Goal: Information Seeking & Learning: Understand process/instructions

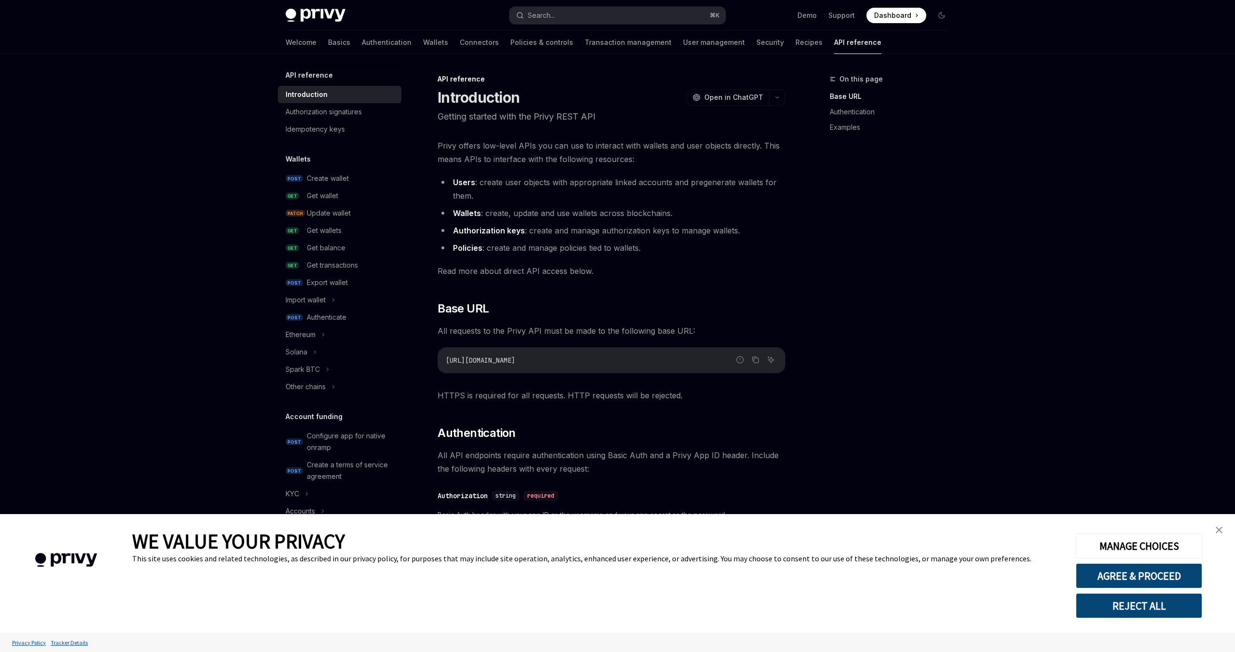
scroll to position [218, 0]
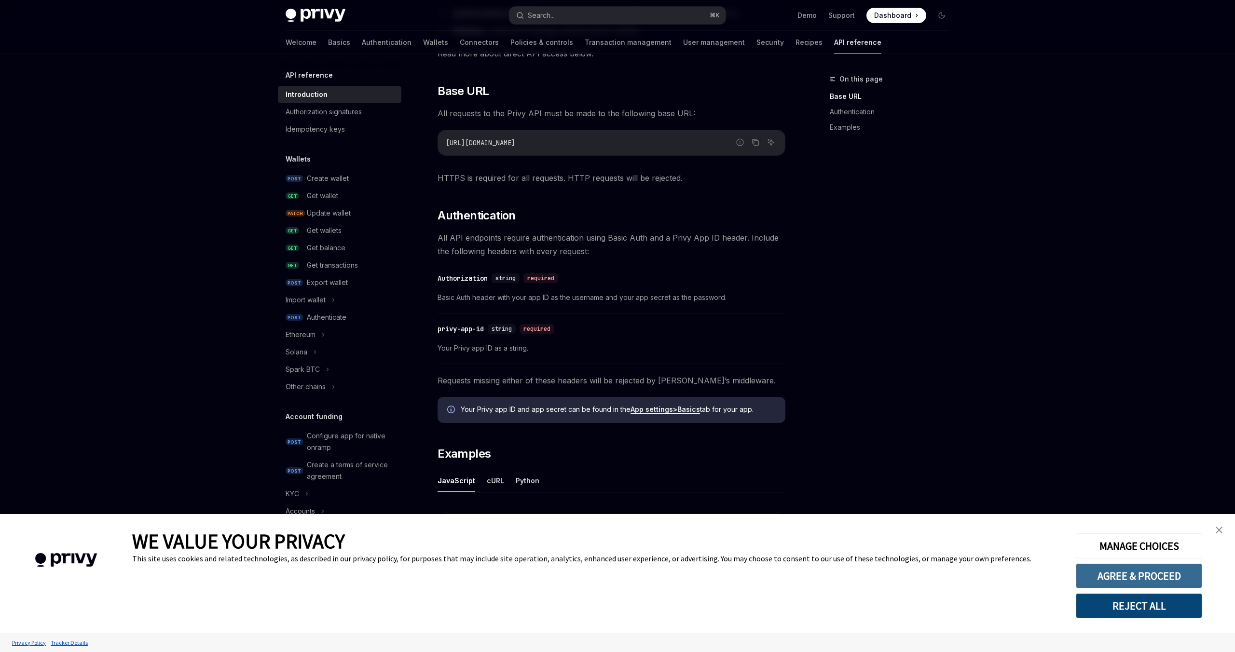
click at [1138, 576] on button "AGREE & PROCEED" at bounding box center [1139, 575] width 126 height 25
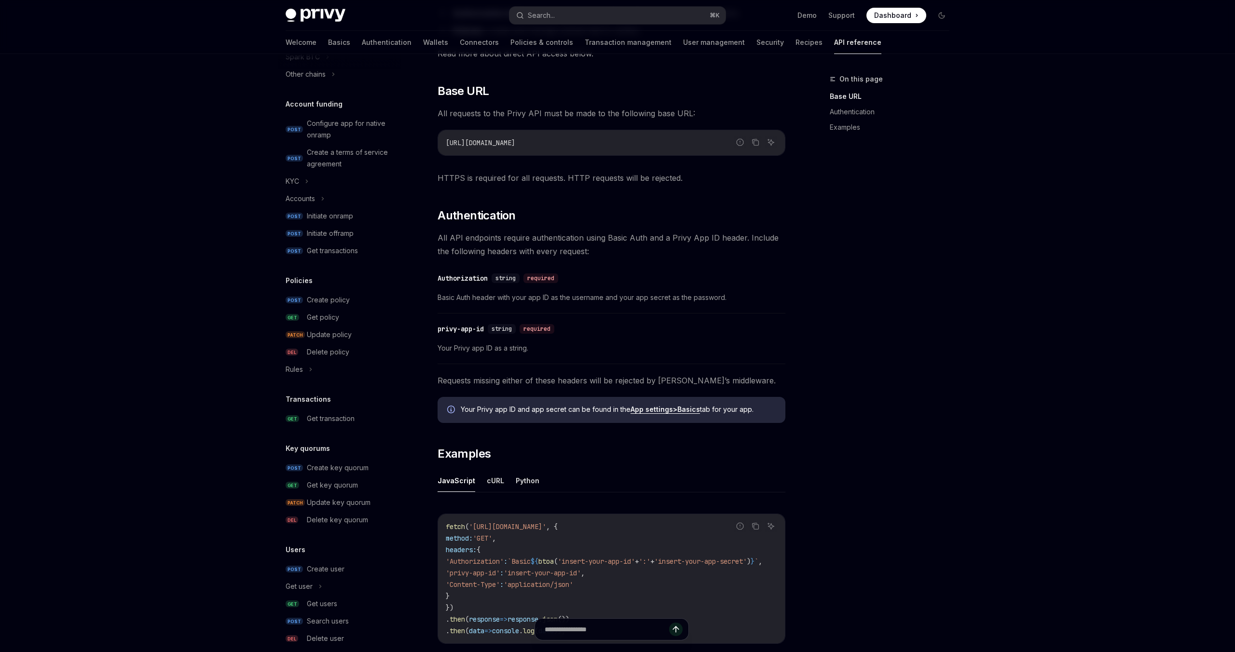
scroll to position [362, 0]
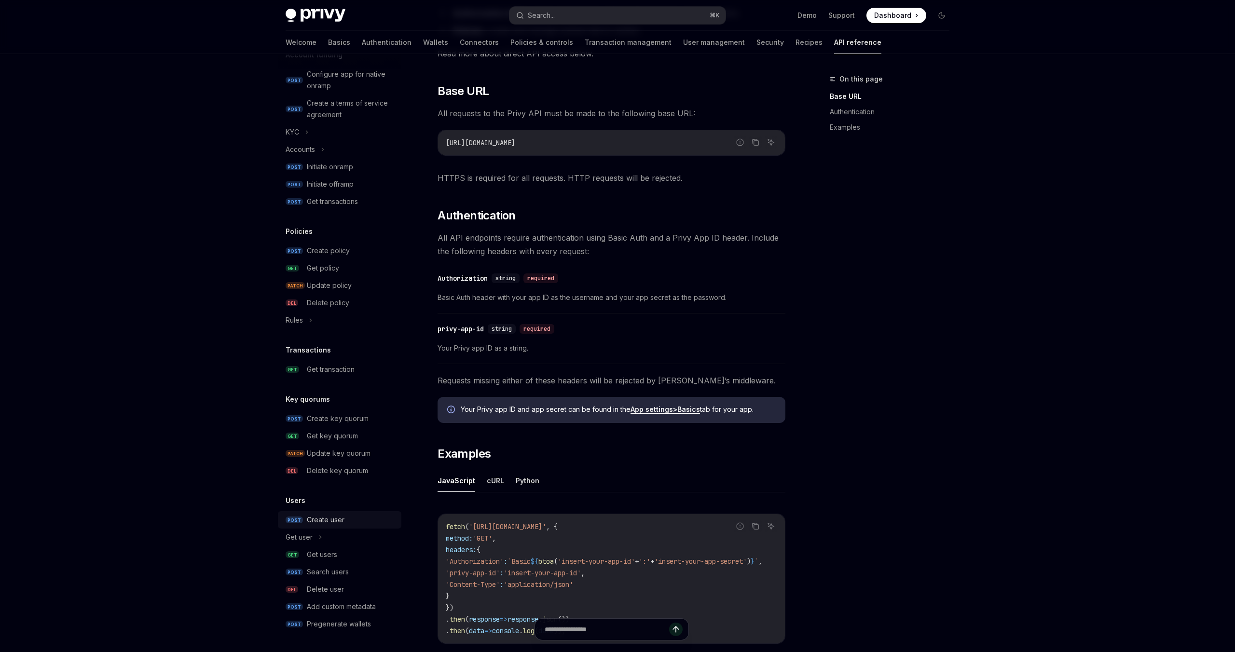
click at [327, 520] on div "Create user" at bounding box center [326, 520] width 38 height 12
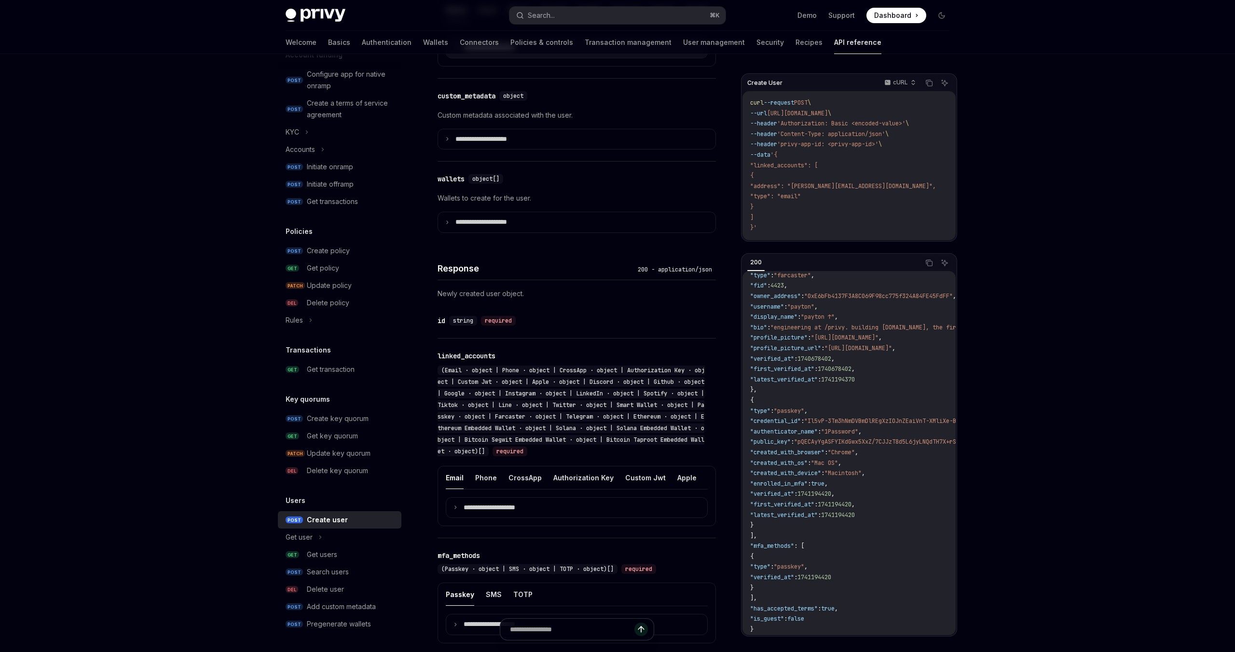
scroll to position [520, 0]
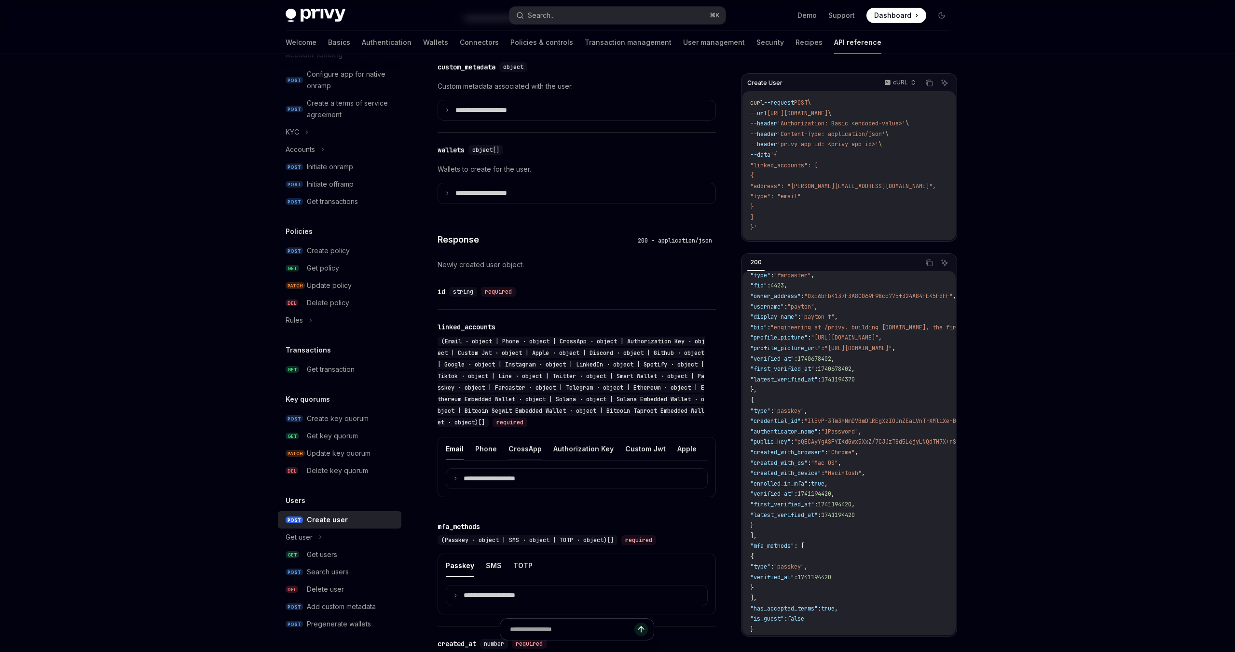
click at [532, 460] on button "CrossApp" at bounding box center [524, 448] width 33 height 23
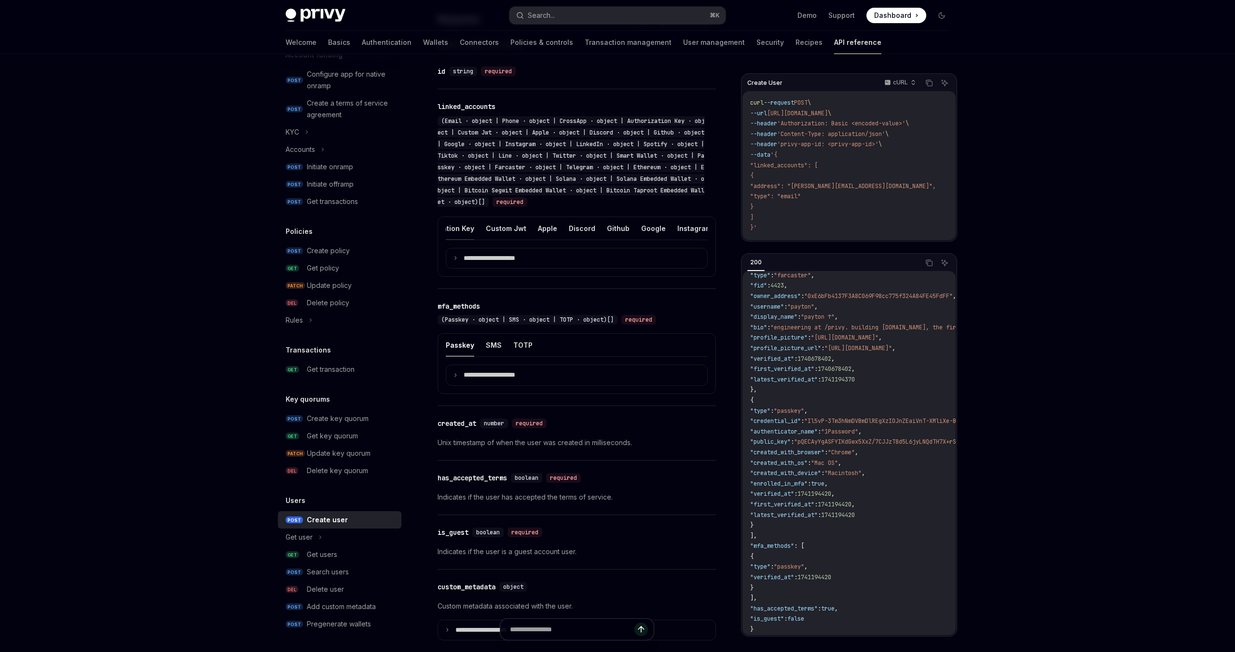
scroll to position [0, 190]
click at [613, 240] on ul "Email Phone CrossApp Authorization Key Custom Jwt Apple Discord Github Google I…" at bounding box center [577, 228] width 262 height 23
click at [627, 240] on button "Instagram" at bounding box center [644, 228] width 34 height 23
type textarea "*"
click at [490, 263] on p "**********" at bounding box center [496, 258] width 67 height 9
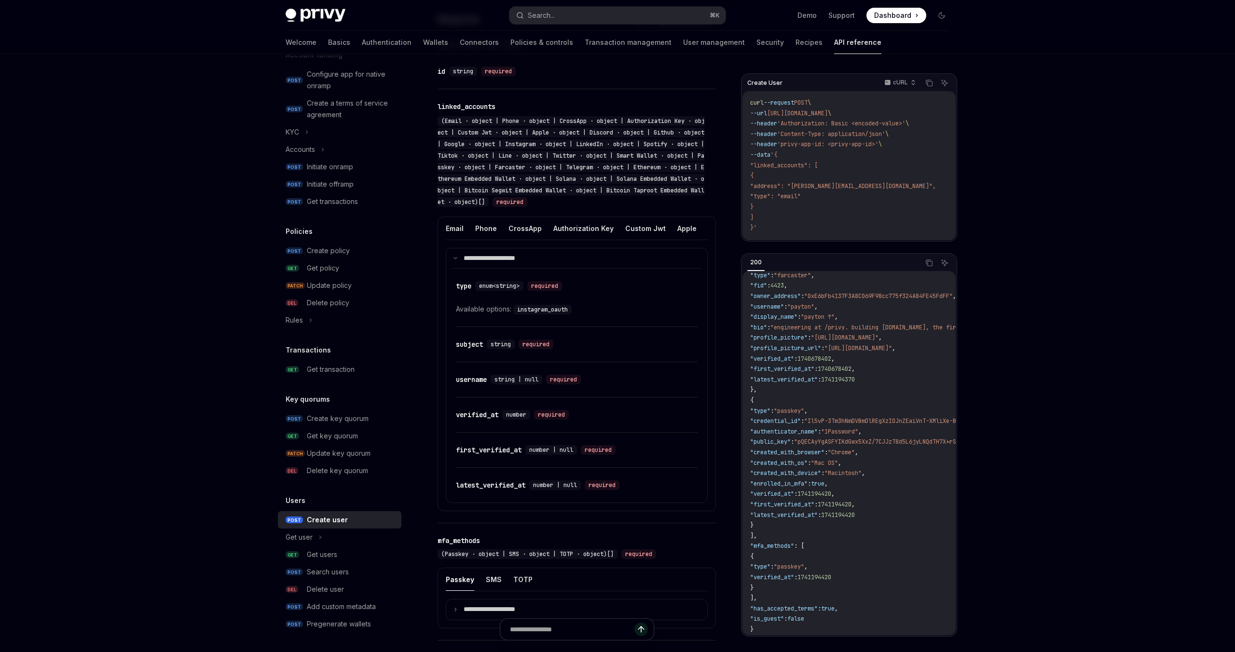
click at [544, 314] on code "instagram_oauth" at bounding box center [542, 310] width 58 height 10
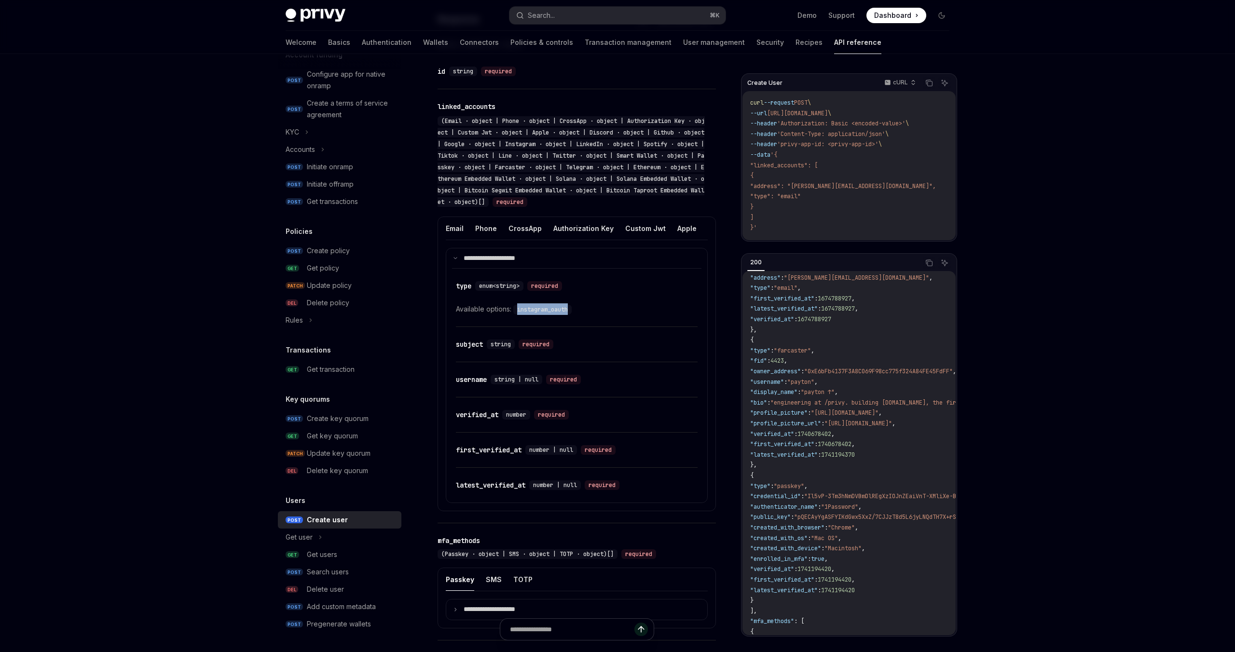
scroll to position [136, 0]
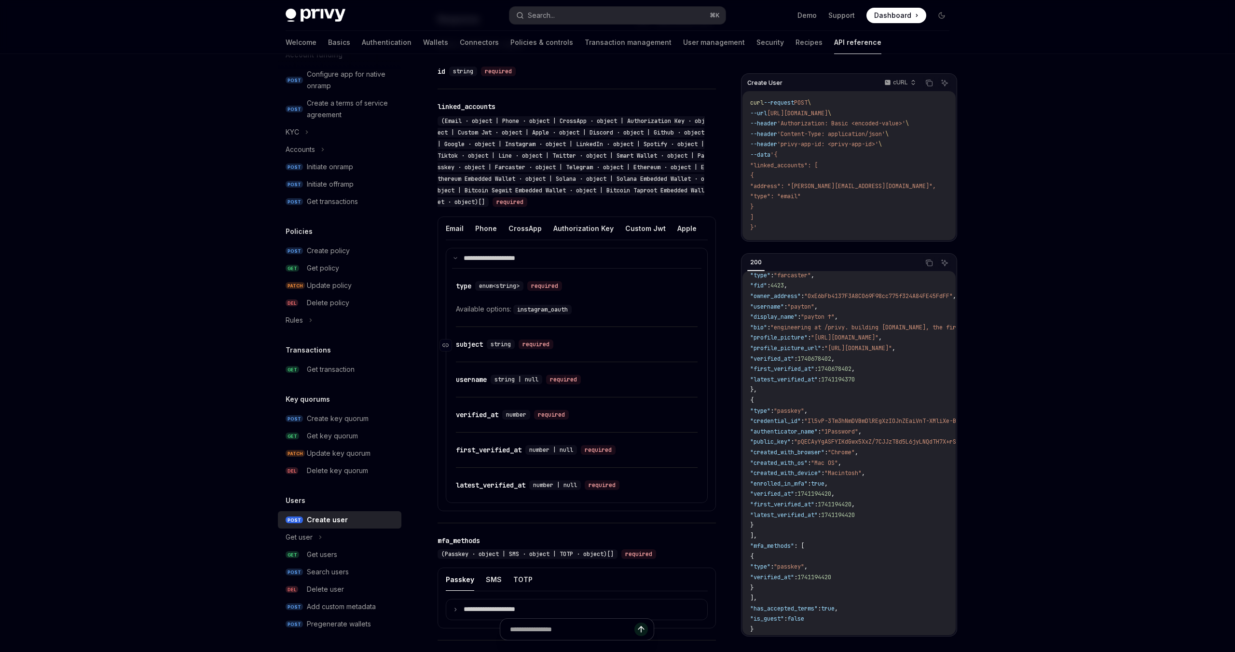
click at [476, 349] on div "subject" at bounding box center [469, 345] width 27 height 10
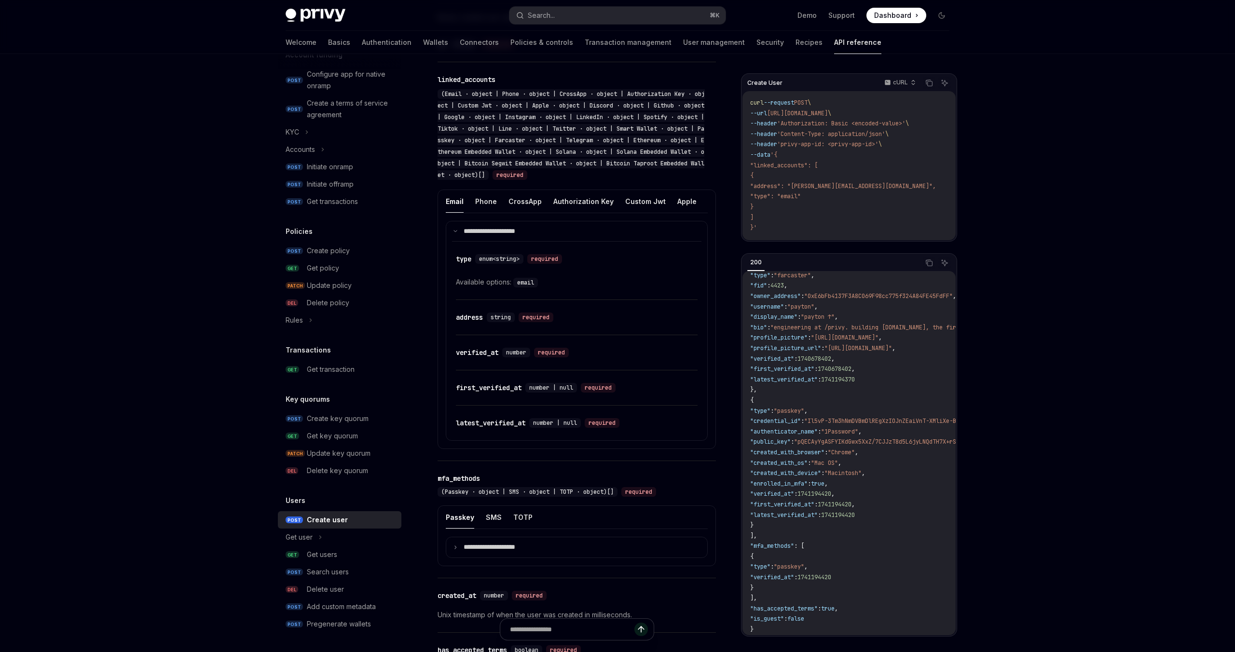
scroll to position [773, 0]
click at [476, 359] on div "verified_at" at bounding box center [477, 355] width 42 height 10
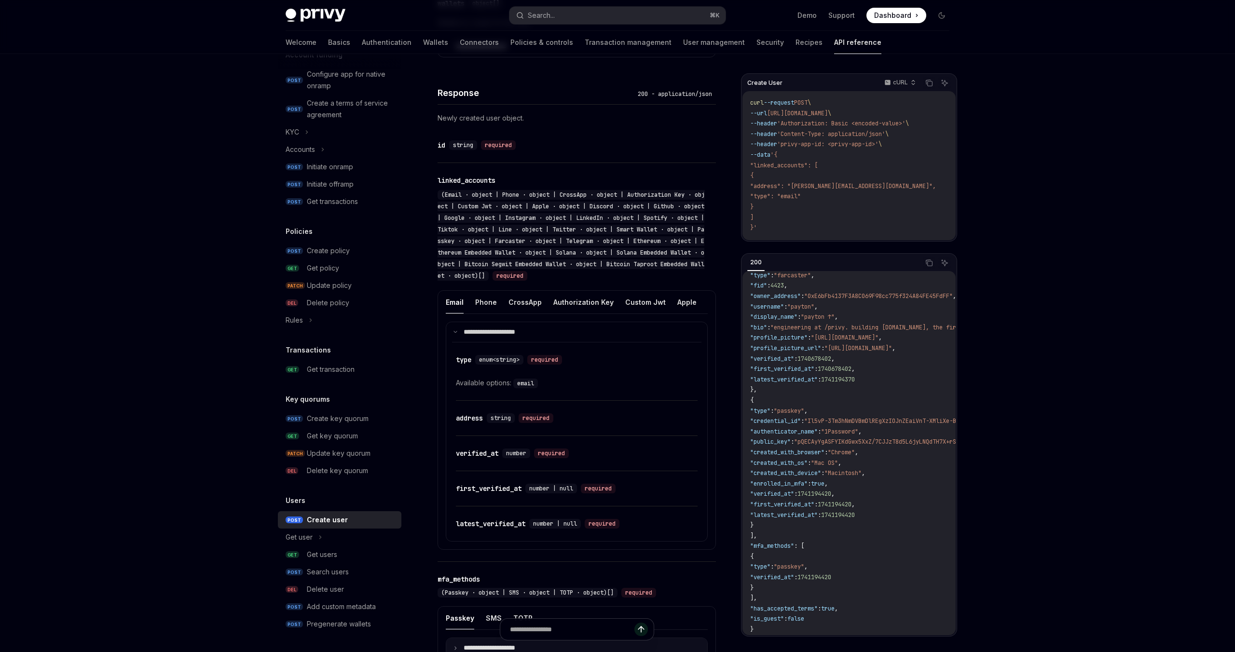
scroll to position [557, 0]
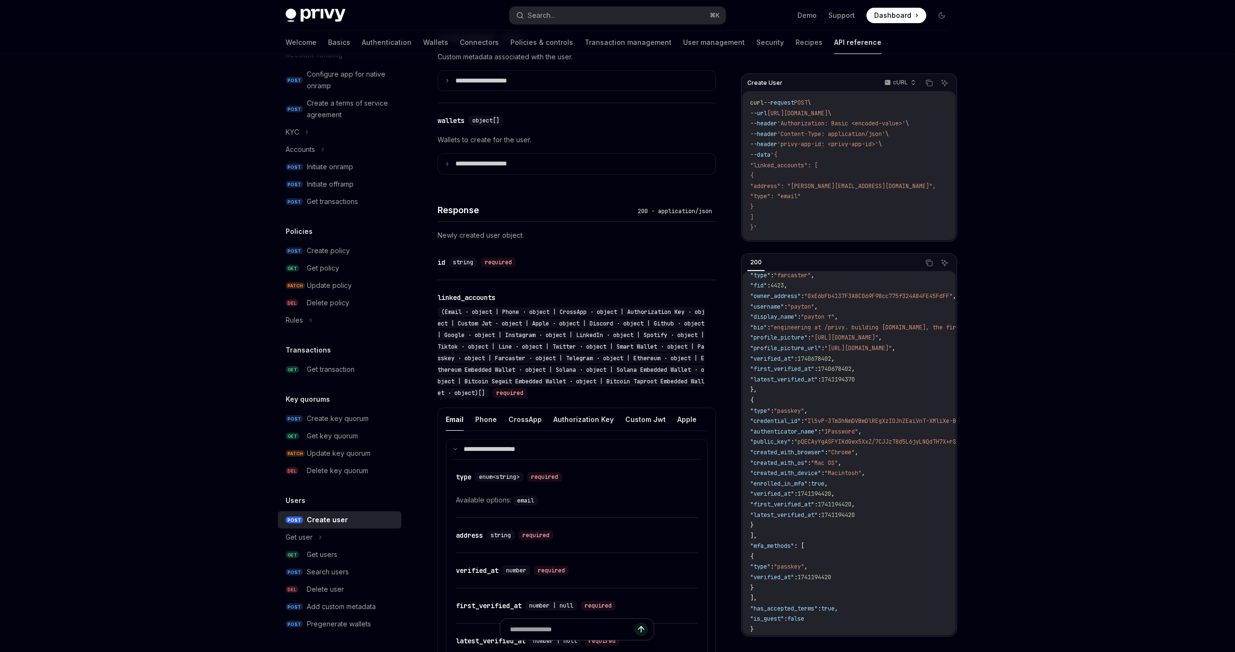
click at [213, 432] on div "Privy Docs home page Search... ⌘ K Demo Support Dashboard Dashboard Search... N…" at bounding box center [617, 320] width 1235 height 1755
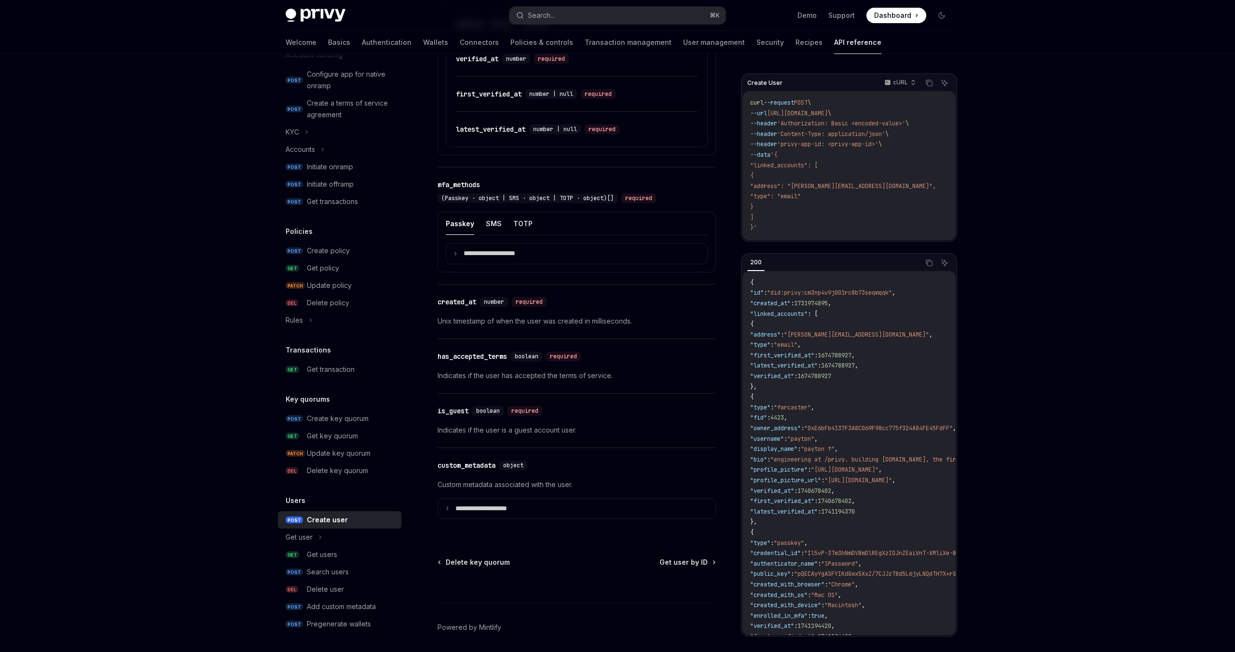
scroll to position [1070, 0]
type textarea "*"
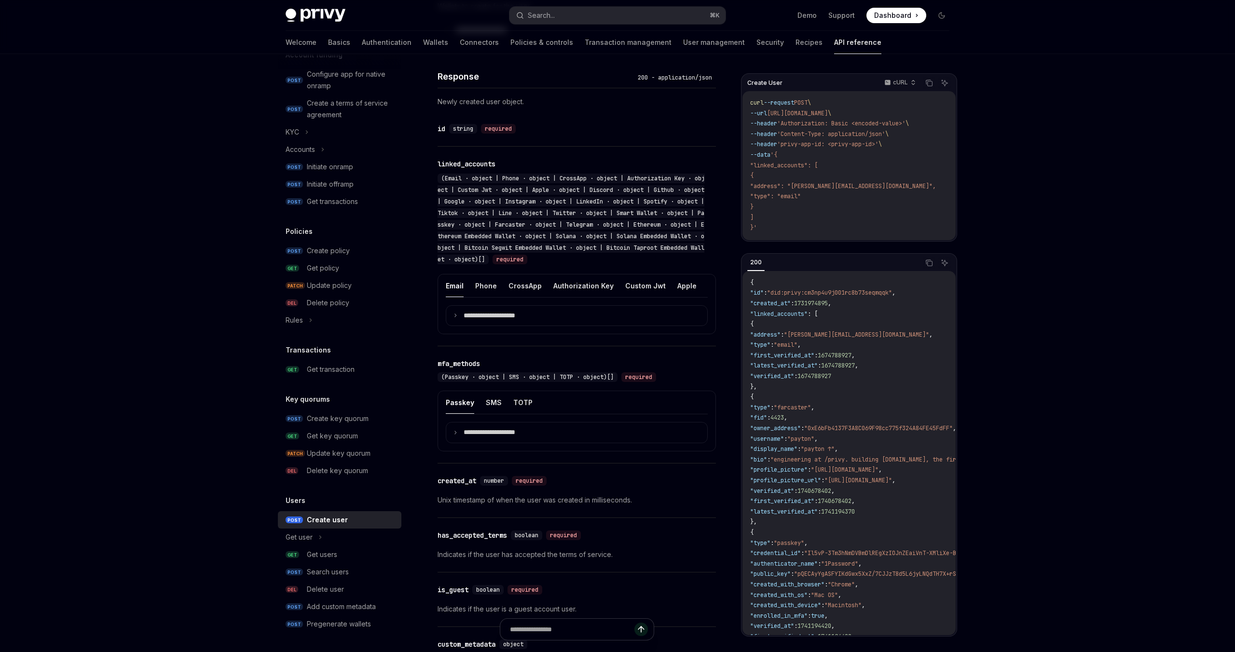
scroll to position [690, 0]
click at [472, 369] on div "mfa_methods" at bounding box center [458, 365] width 42 height 10
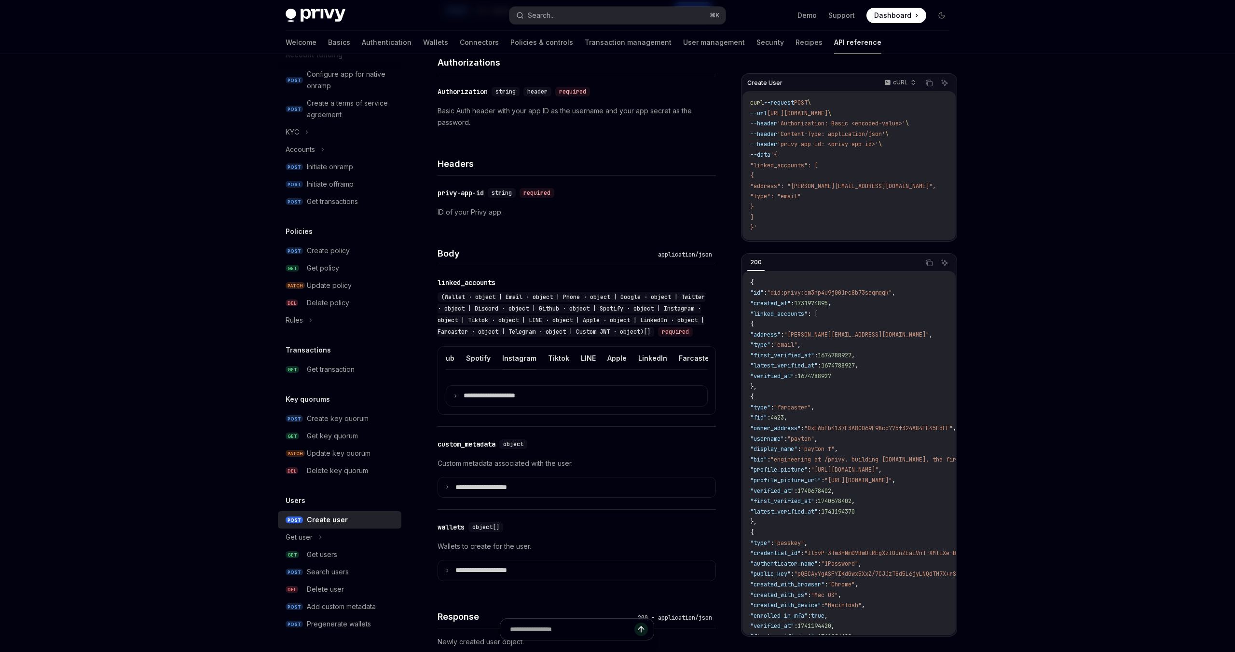
scroll to position [0, 218]
click at [514, 368] on button "Instagram" at bounding box center [521, 358] width 34 height 23
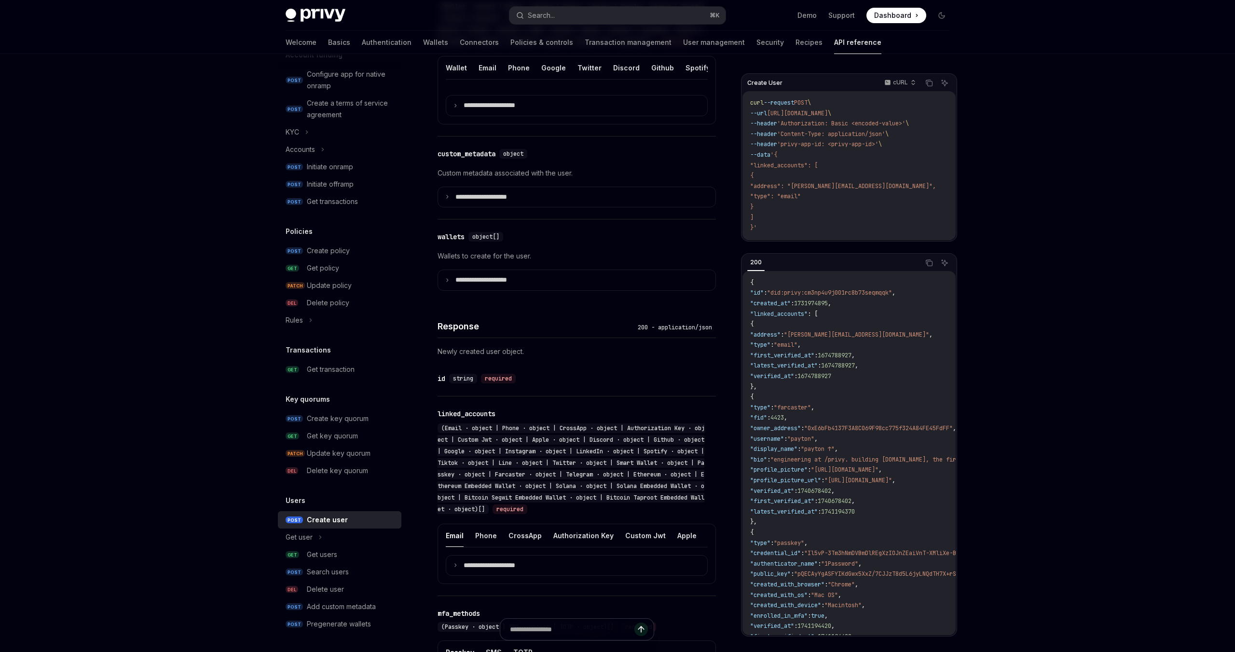
scroll to position [445, 0]
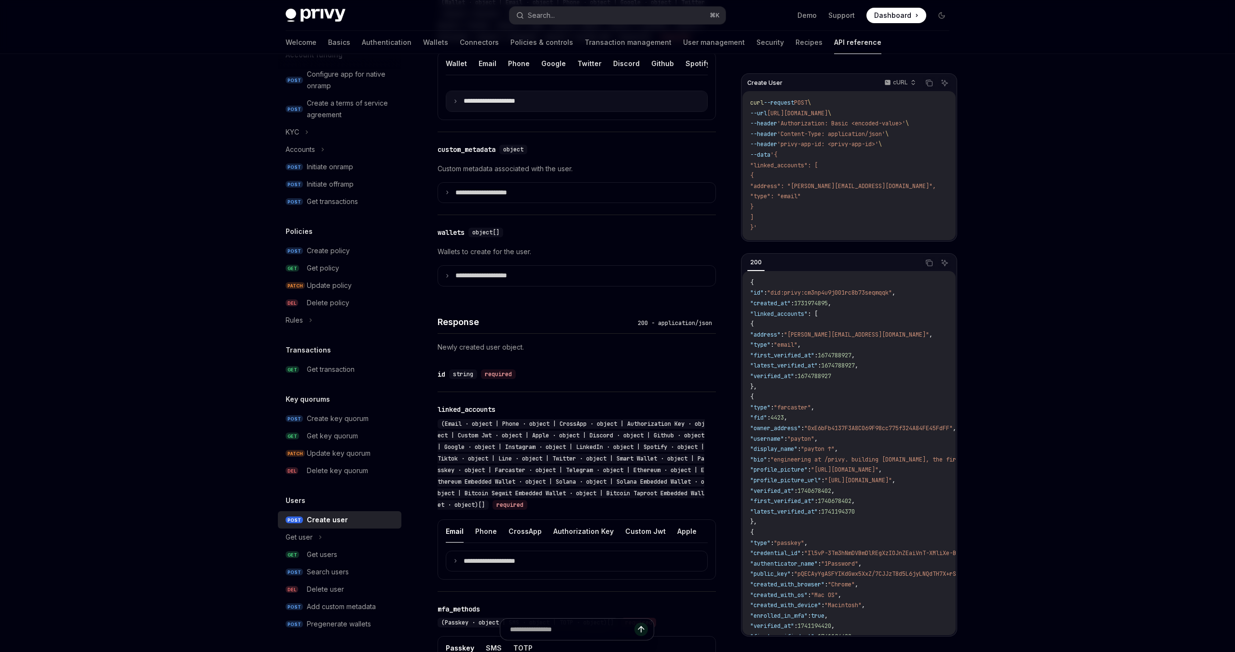
click at [535, 110] on summary "**********" at bounding box center [576, 101] width 261 height 20
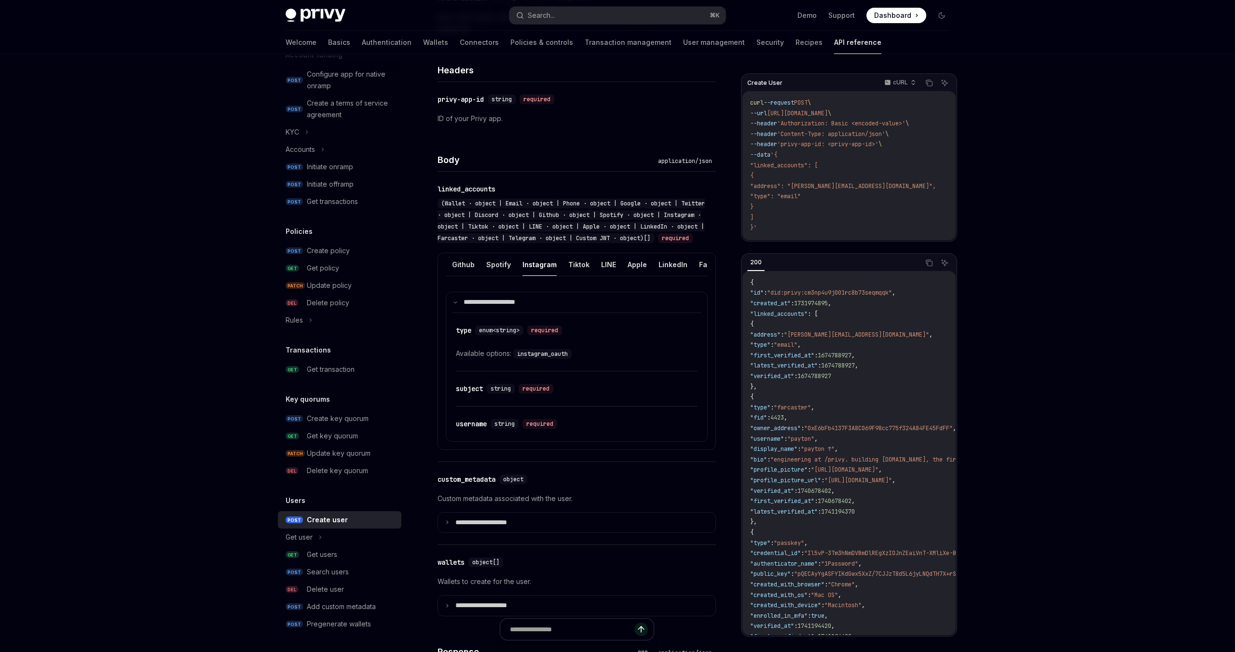
scroll to position [0, 198]
click at [525, 273] on button "Instagram" at bounding box center [540, 264] width 34 height 23
click at [526, 275] on button "Instagram" at bounding box center [540, 264] width 34 height 23
click at [521, 527] on p "**********" at bounding box center [488, 522] width 67 height 9
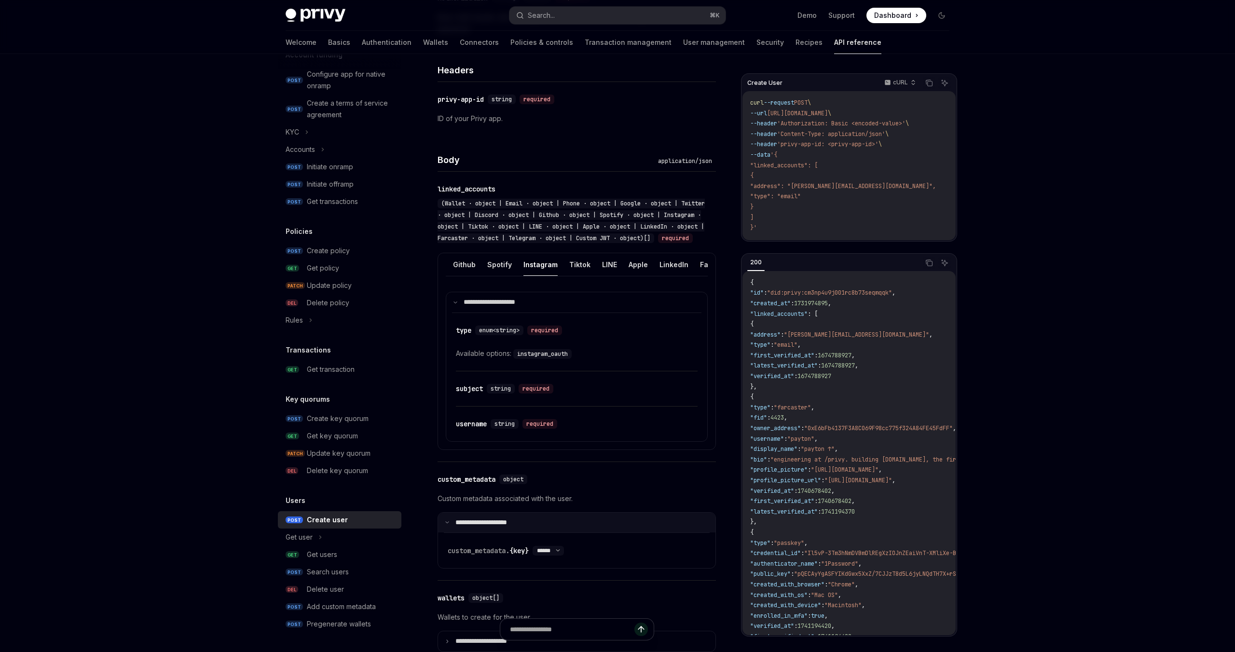
click at [521, 533] on summary "**********" at bounding box center [576, 523] width 277 height 20
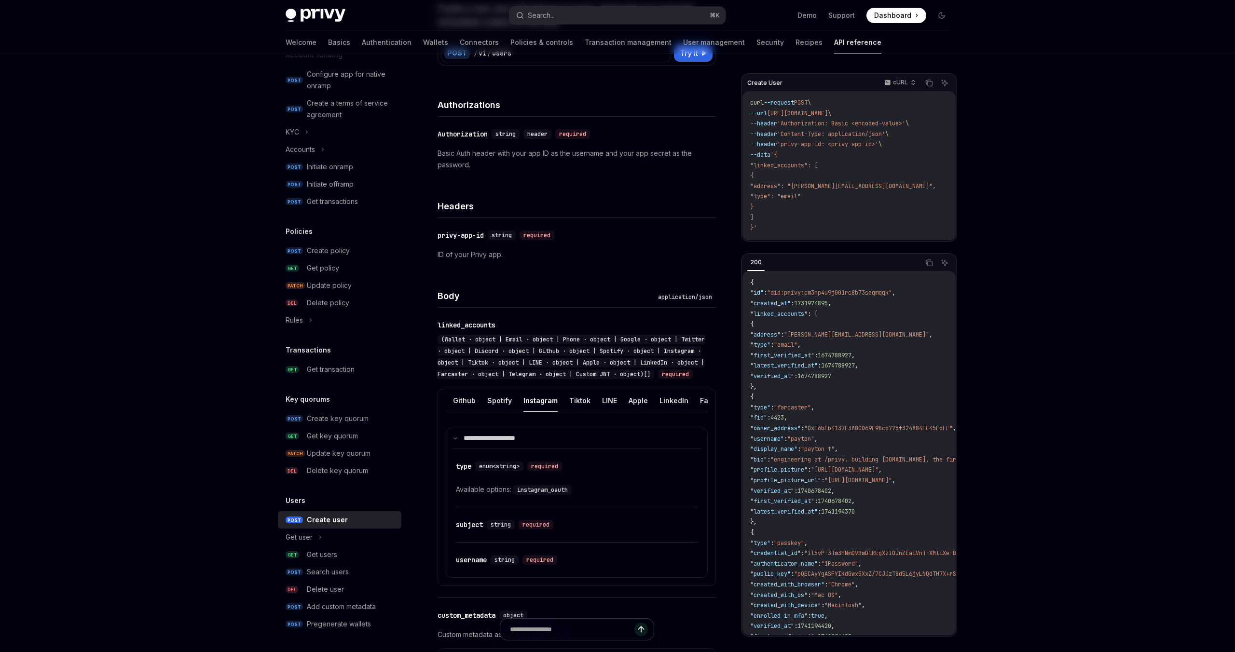
scroll to position [0, 0]
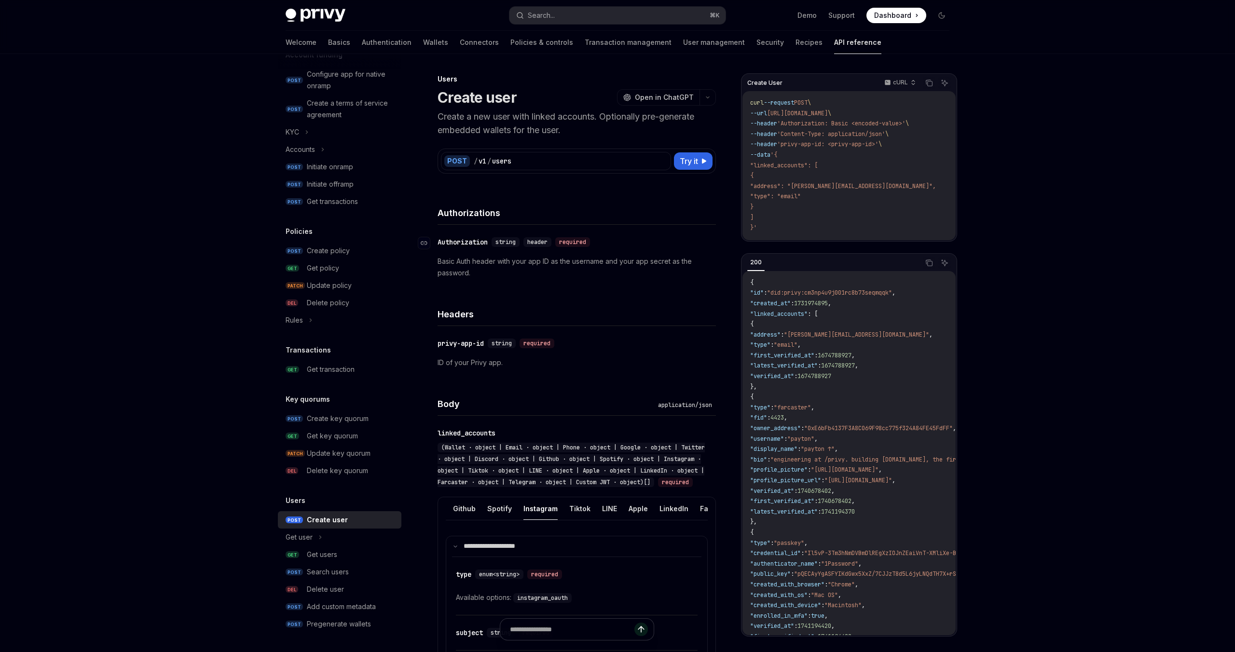
click at [532, 243] on span "header" at bounding box center [537, 242] width 20 height 8
click at [515, 243] on span "string" at bounding box center [505, 242] width 20 height 8
click at [541, 243] on span "header" at bounding box center [537, 242] width 20 height 8
click at [565, 243] on div "required" at bounding box center [572, 242] width 35 height 10
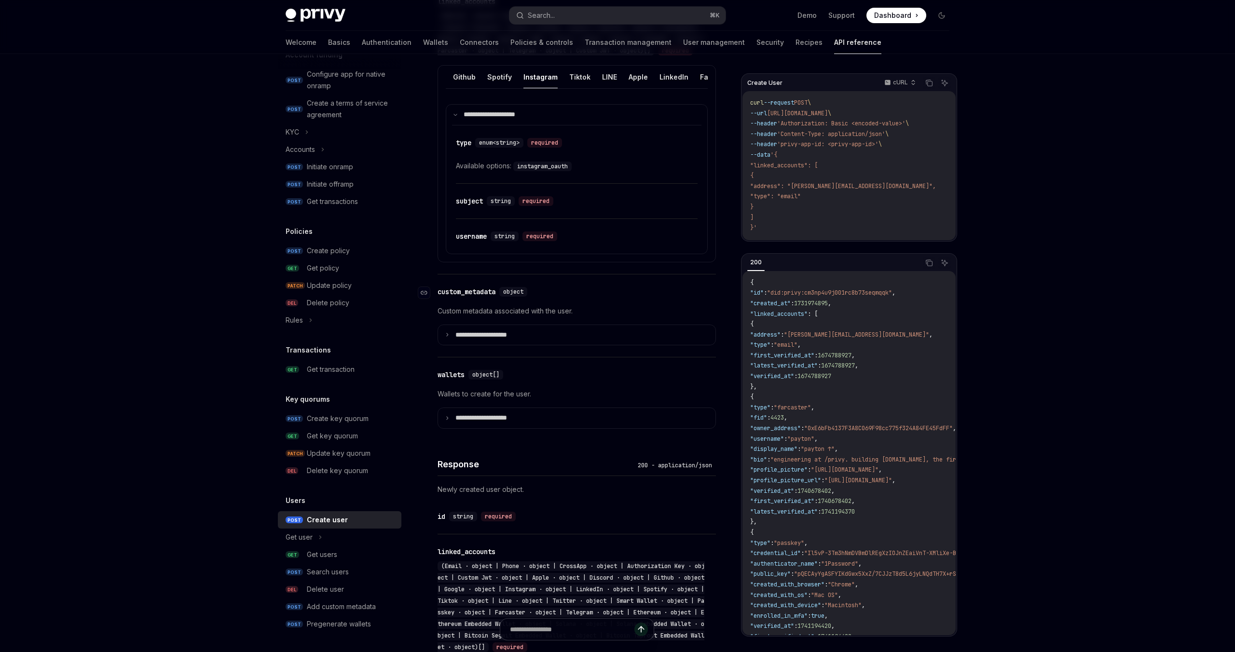
scroll to position [421, 0]
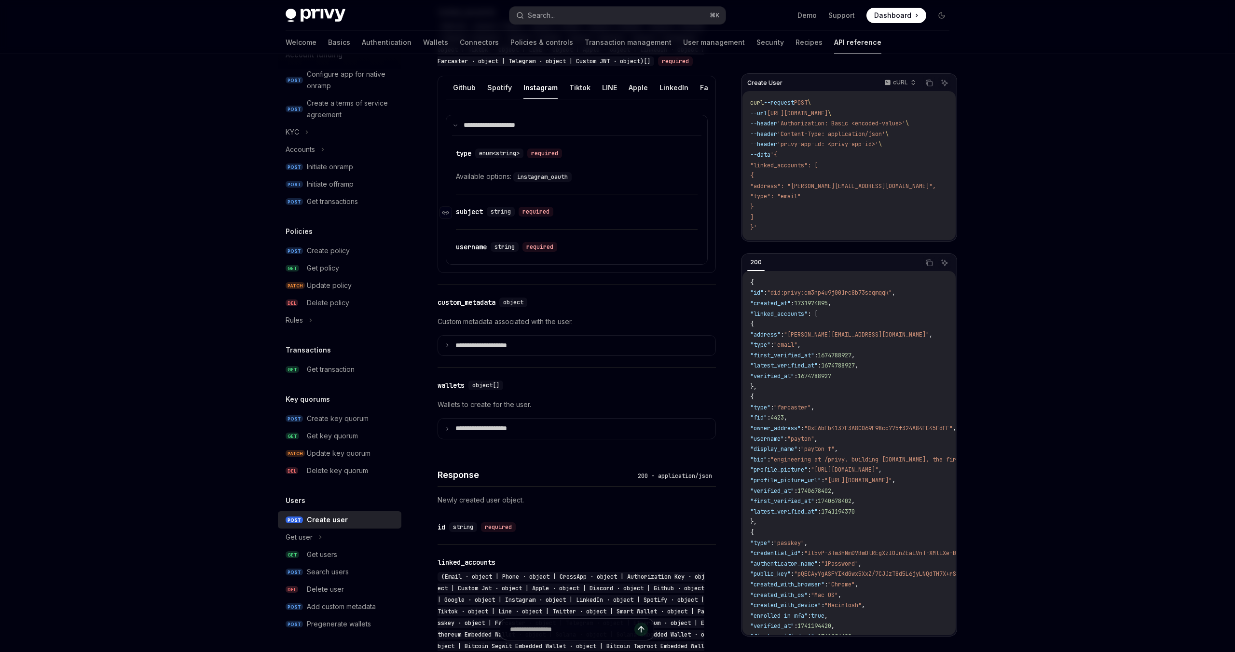
click at [476, 217] on div "subject" at bounding box center [469, 212] width 27 height 10
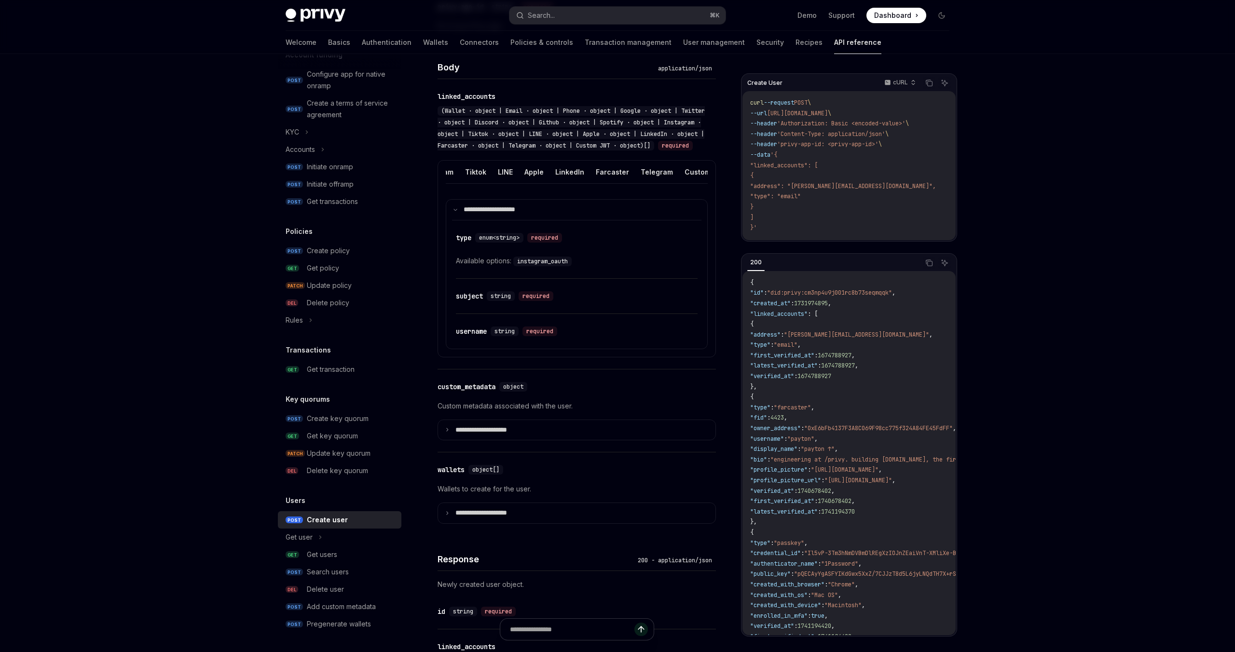
scroll to position [0, 299]
click at [531, 183] on button "Apple" at bounding box center [537, 172] width 19 height 23
click at [572, 184] on ul "Wallet Email Phone Google Twitter Discord Github Spotify Instagram Tiktok LINE …" at bounding box center [577, 172] width 262 height 23
click at [600, 184] on ul "Wallet Email Phone Google Twitter Discord Github Spotify Instagram Tiktok LINE …" at bounding box center [577, 172] width 262 height 23
click at [578, 183] on button "Twitter" at bounding box center [589, 172] width 24 height 23
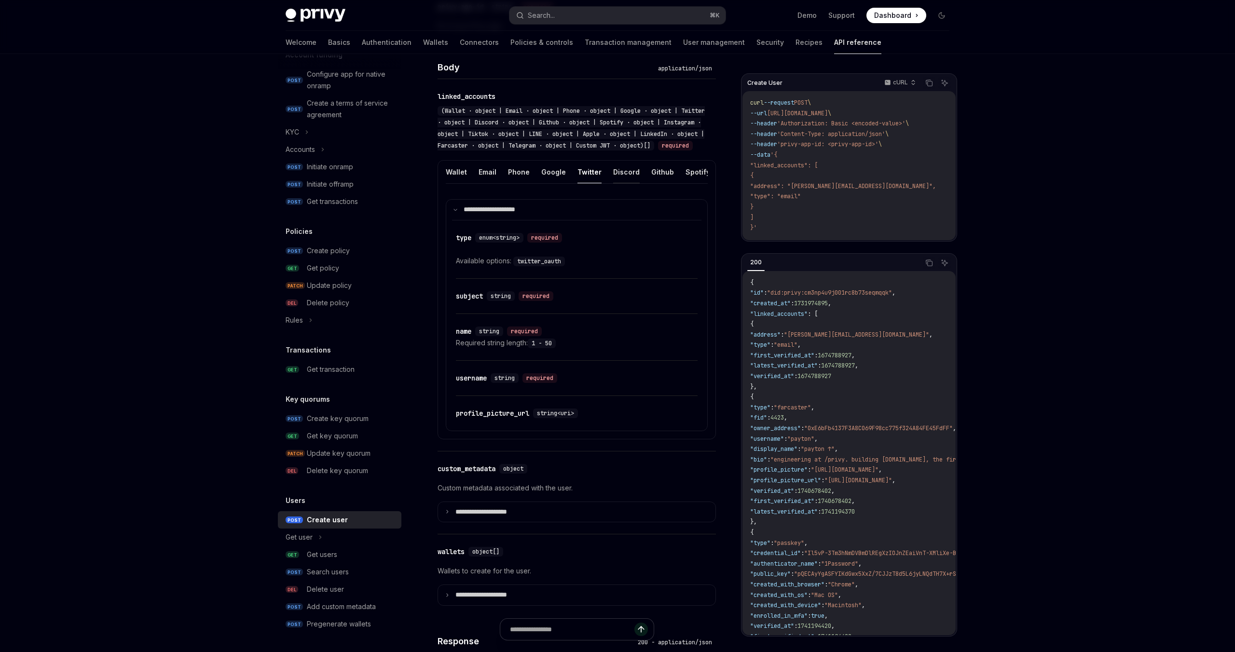
click at [630, 183] on button "Discord" at bounding box center [626, 172] width 27 height 23
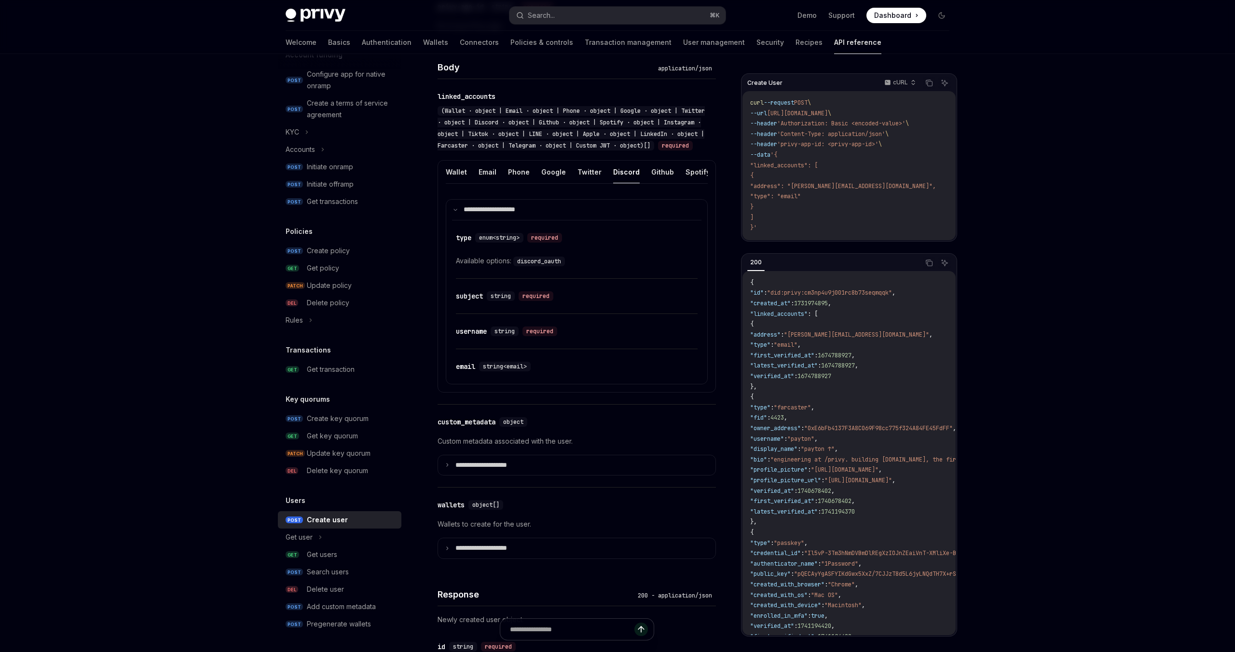
click at [570, 181] on ul "Wallet Email Phone Google Twitter Discord Github Spotify Instagram Tiktok LINE …" at bounding box center [577, 172] width 262 height 23
click at [572, 184] on ul "Wallet Email Phone Google Twitter Discord Github Spotify Instagram Tiktok LINE …" at bounding box center [577, 172] width 262 height 23
click at [590, 183] on button "Twitter" at bounding box center [589, 172] width 24 height 23
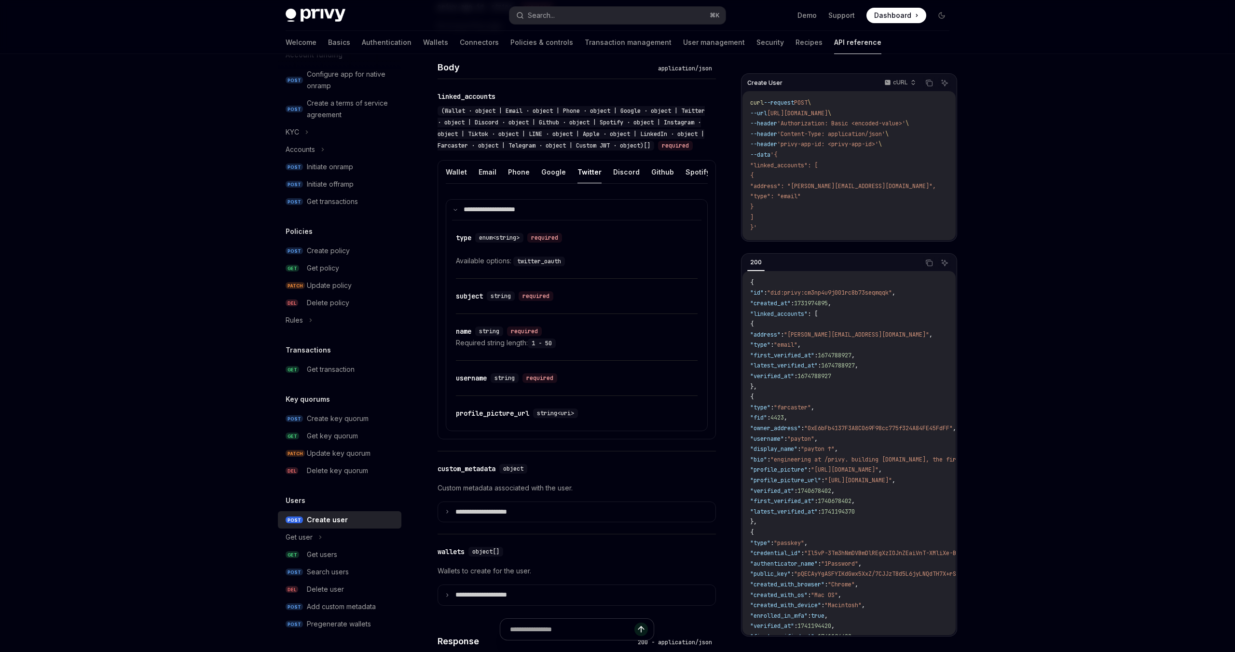
click at [590, 181] on button "Twitter" at bounding box center [589, 172] width 24 height 23
click at [651, 183] on button "Github" at bounding box center [662, 172] width 23 height 23
click at [694, 183] on button "Spotify" at bounding box center [697, 172] width 25 height 23
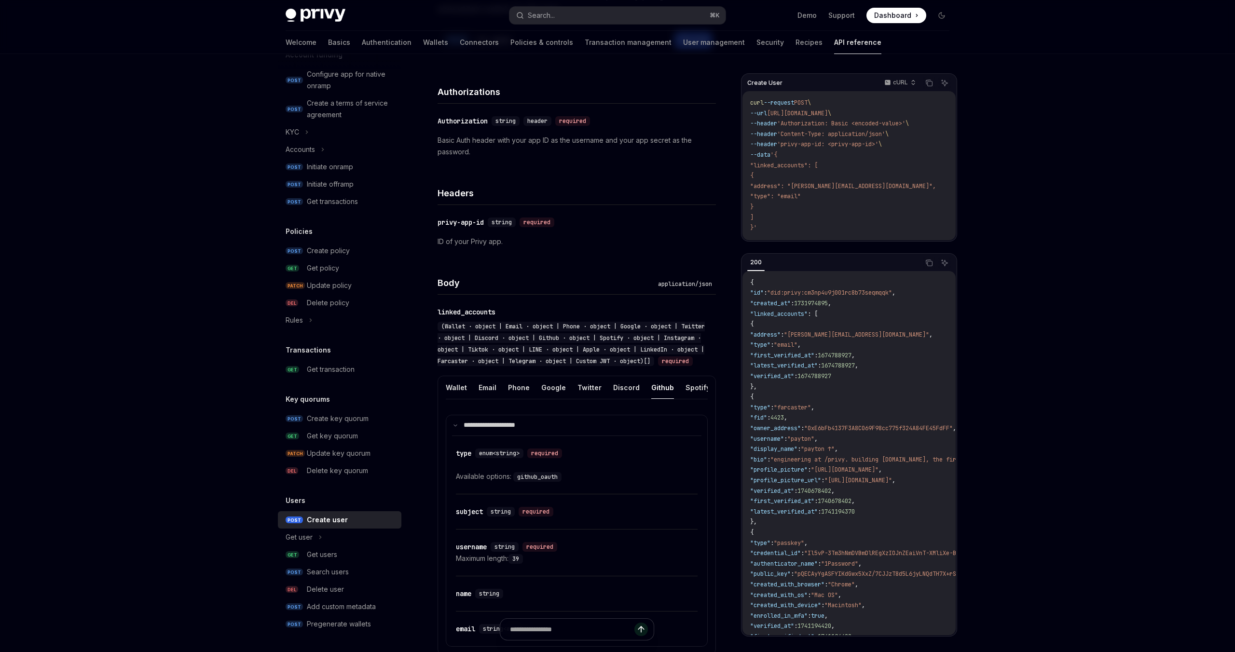
scroll to position [123, 0]
click at [508, 393] on button "Phone" at bounding box center [519, 385] width 22 height 23
click at [613, 397] on button "LinkedIn" at bounding box center [619, 385] width 29 height 23
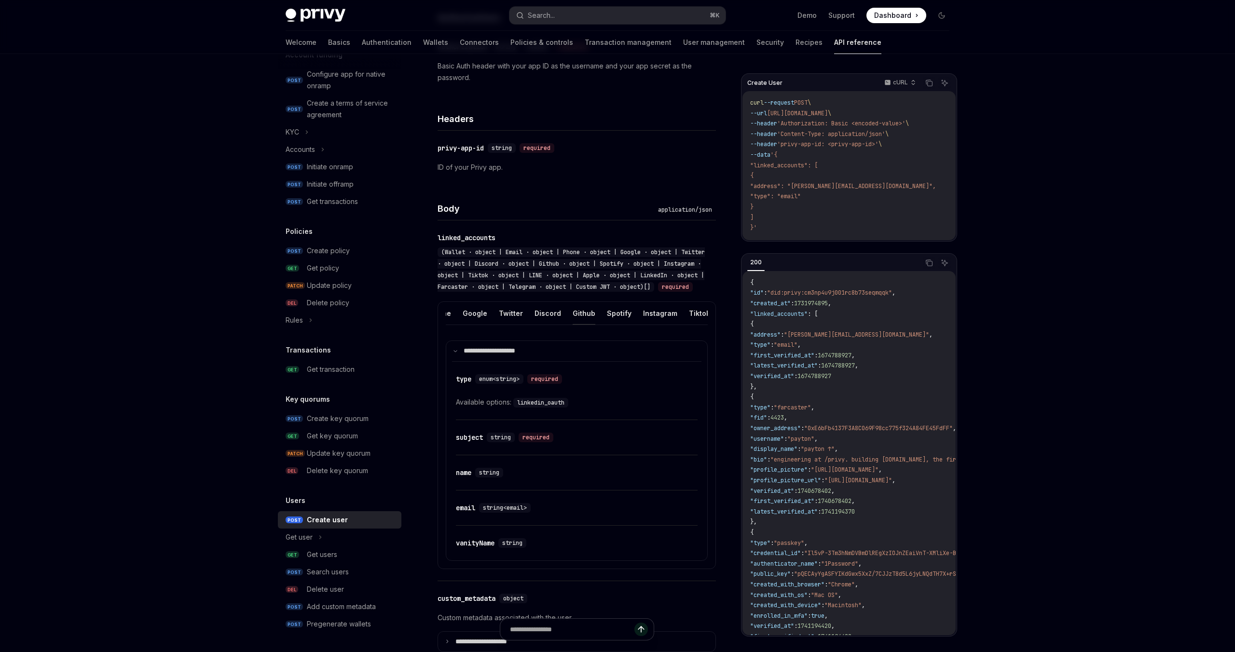
scroll to position [0, 81]
click at [648, 324] on button "Instagram" at bounding box center [658, 313] width 34 height 23
drag, startPoint x: 798, startPoint y: 221, endPoint x: 762, endPoint y: 104, distance: 123.1
click at [762, 104] on code "curl --request POST \ --url https://api.privy.io/v1/users \ --header 'Authoriza…" at bounding box center [854, 166] width 209 height 136
click at [762, 104] on span "curl" at bounding box center [757, 103] width 14 height 8
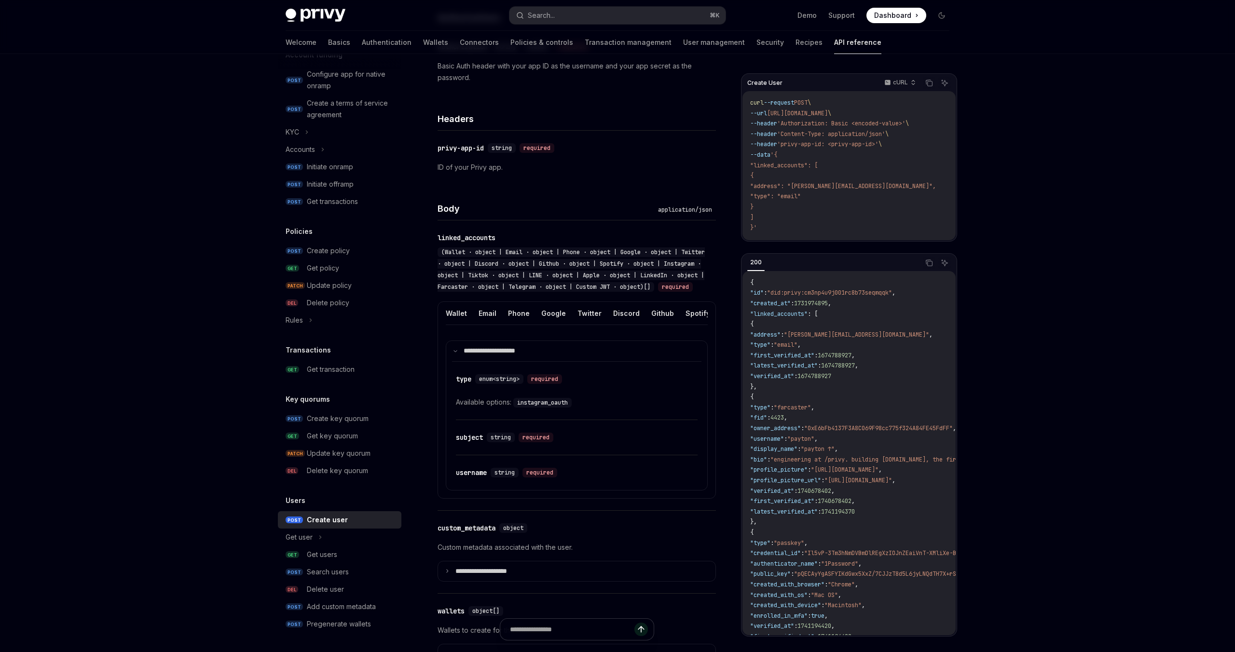
click at [905, 120] on span "'Authorization: Basic <encoded-value>'" at bounding box center [841, 124] width 128 height 8
click at [866, 129] on code "curl --request POST \ --url https://api.privy.io/v1/users \ --header 'Authoriza…" at bounding box center [854, 166] width 209 height 136
click at [929, 130] on code "curl --request POST \ --url https://api.privy.io/v1/users \ --header 'Authoriza…" at bounding box center [854, 166] width 209 height 136
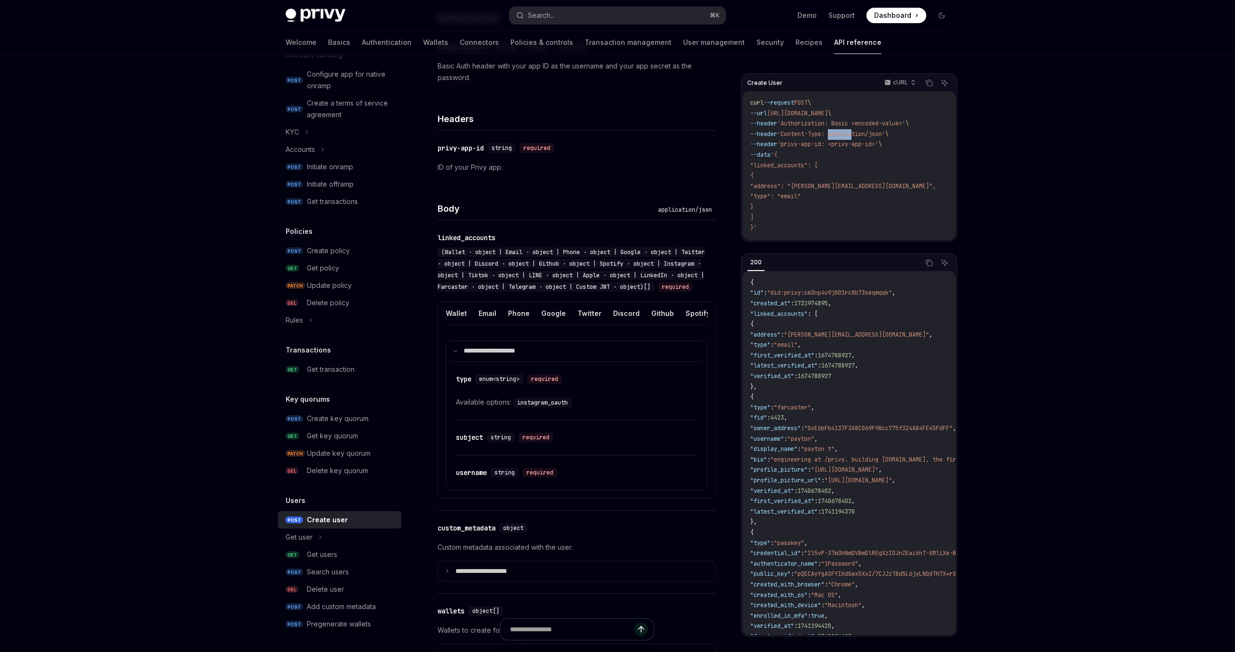
drag, startPoint x: 836, startPoint y: 130, endPoint x: 891, endPoint y: 130, distance: 54.5
click at [869, 130] on span "'Content-Type: application/json'" at bounding box center [831, 134] width 108 height 8
type textarea "*"
